Goal: Navigation & Orientation: Find specific page/section

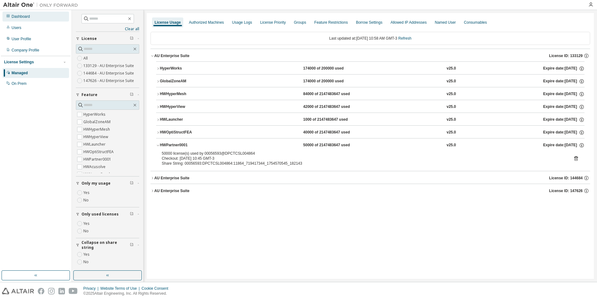
click at [32, 16] on div "Dashboard" at bounding box center [35, 17] width 66 height 10
